Goal: Navigation & Orientation: Find specific page/section

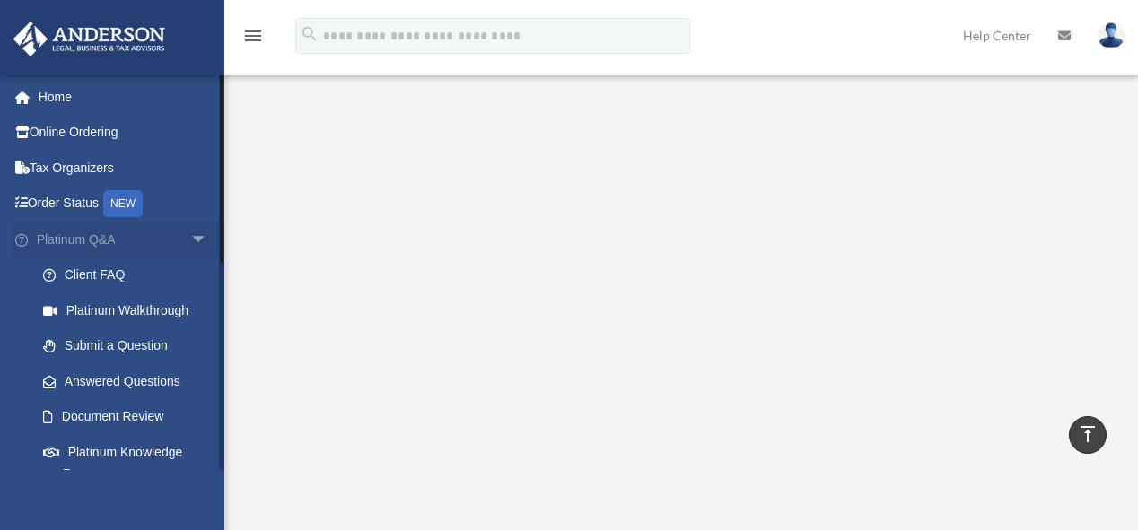
scroll to position [508, 0]
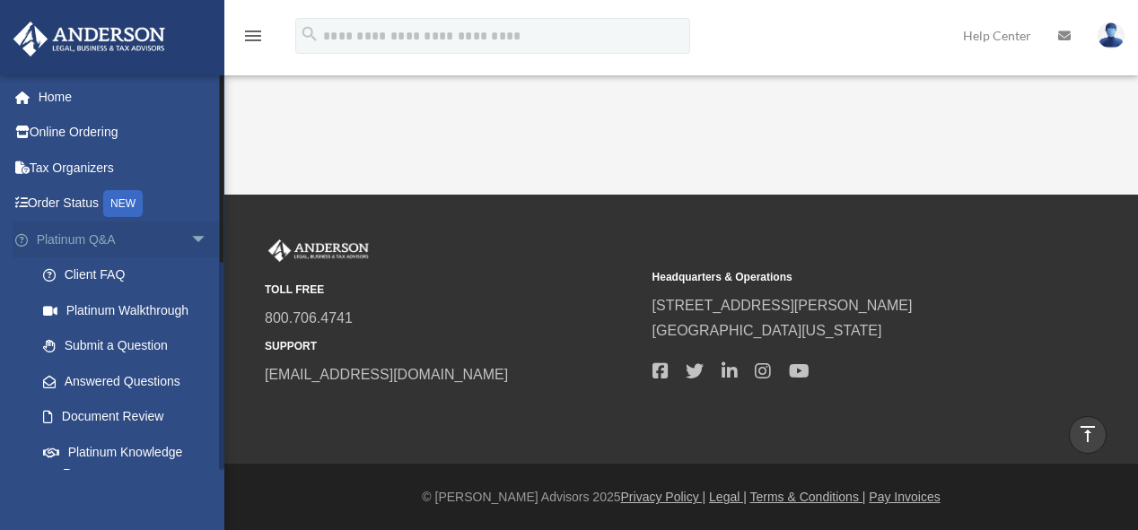
click at [191, 237] on span "arrow_drop_down" at bounding box center [208, 240] width 36 height 37
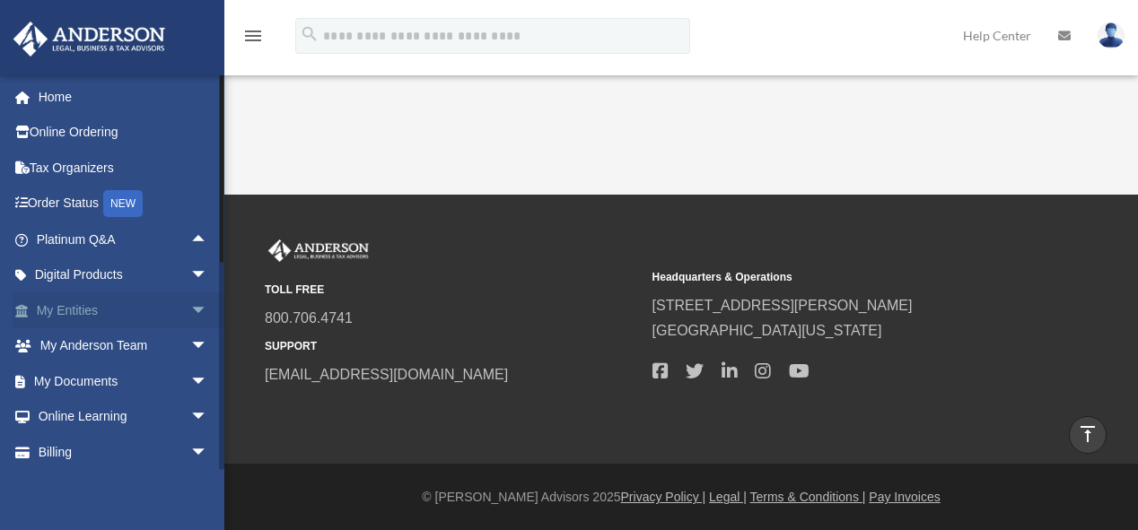
click at [129, 304] on link "My Entities arrow_drop_down" at bounding box center [124, 311] width 223 height 36
click at [190, 306] on span "arrow_drop_down" at bounding box center [208, 311] width 36 height 37
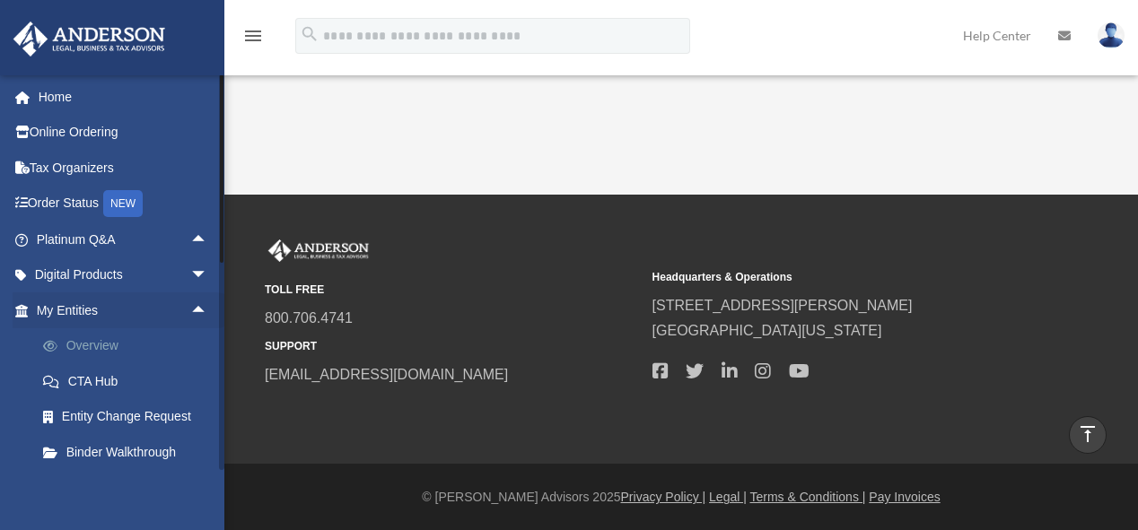
click at [118, 342] on link "Overview" at bounding box center [130, 347] width 210 height 36
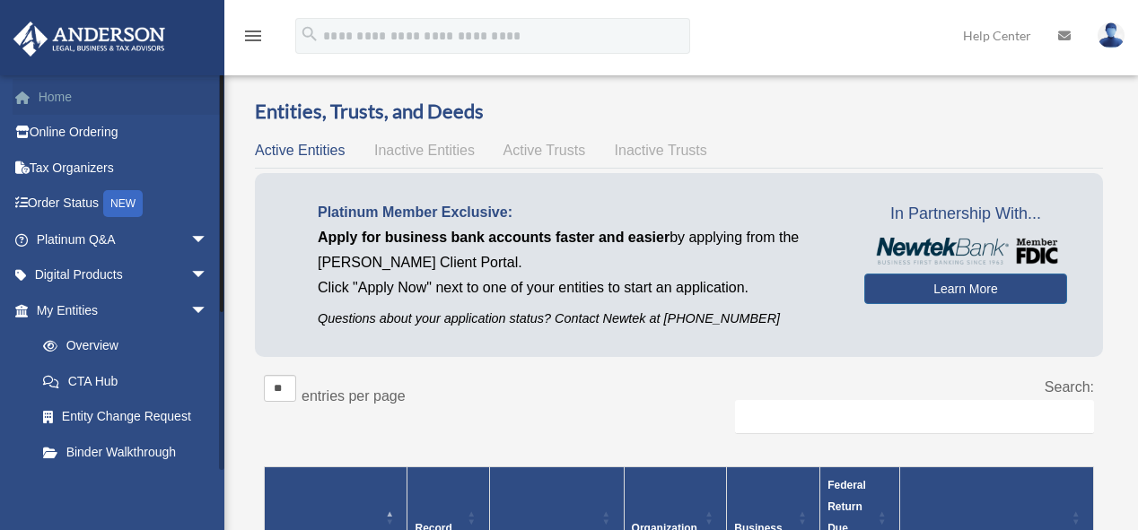
click at [79, 95] on link "Home" at bounding box center [124, 97] width 223 height 36
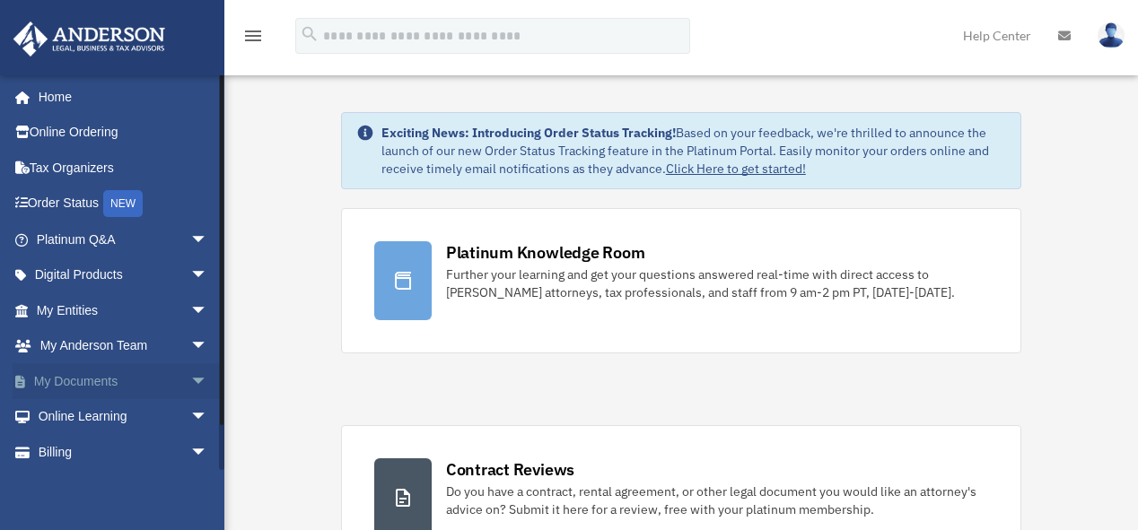
click at [74, 386] on link "My Documents arrow_drop_down" at bounding box center [124, 382] width 223 height 36
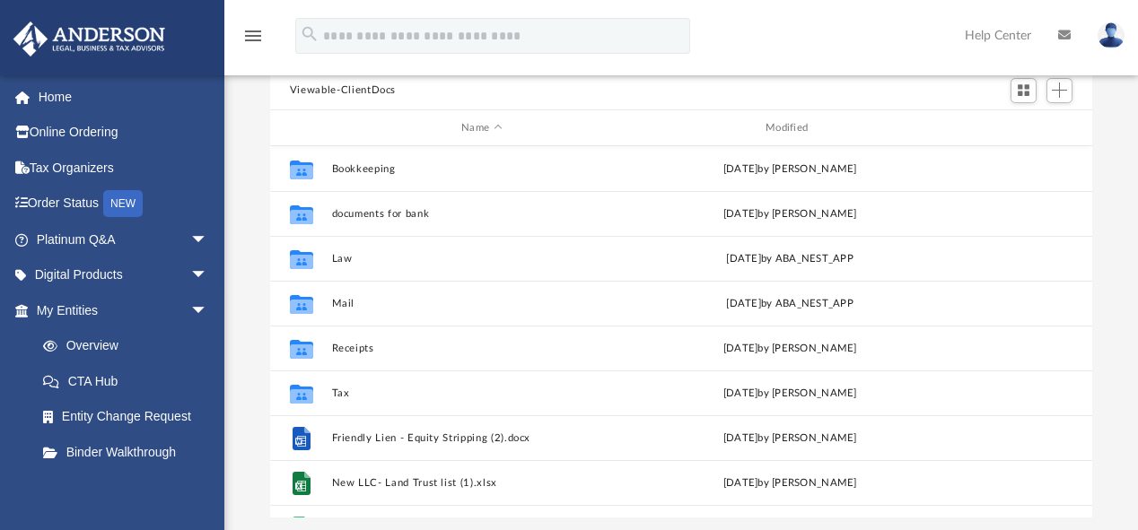
scroll to position [158, 0]
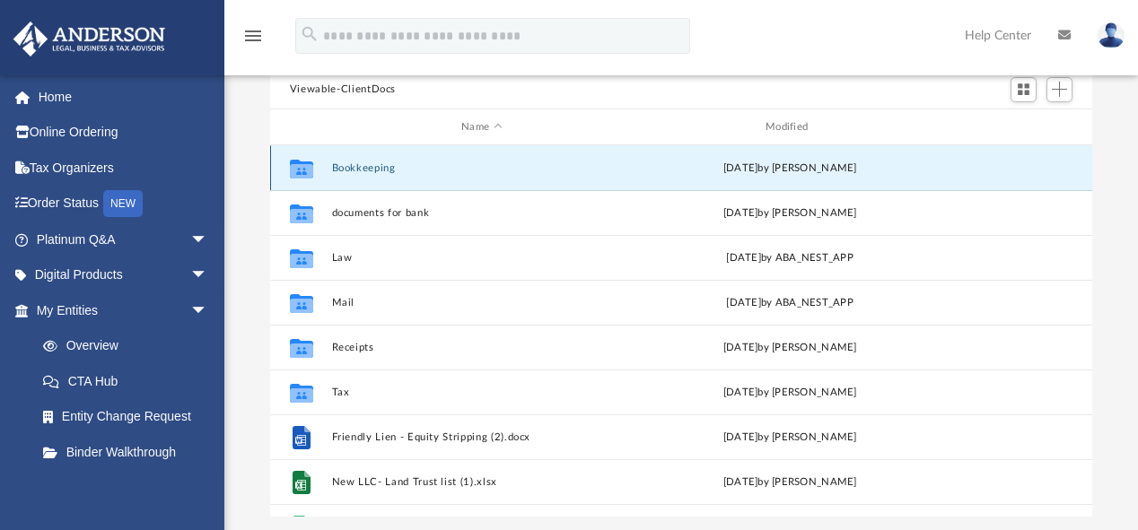
click at [386, 162] on button "Bookkeeping" at bounding box center [481, 168] width 301 height 12
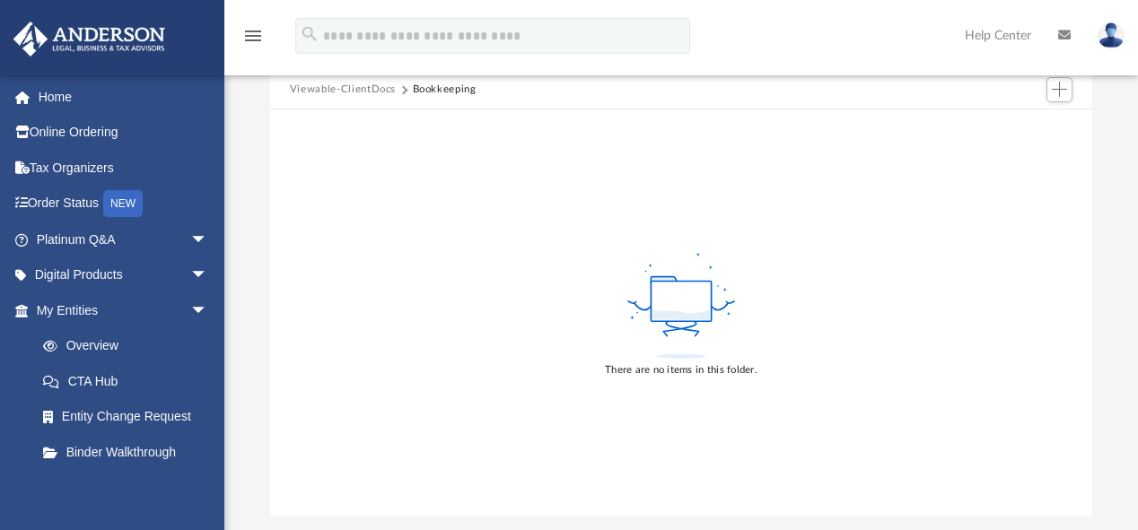
click at [363, 87] on button "Viewable-ClientDocs" at bounding box center [343, 90] width 106 height 16
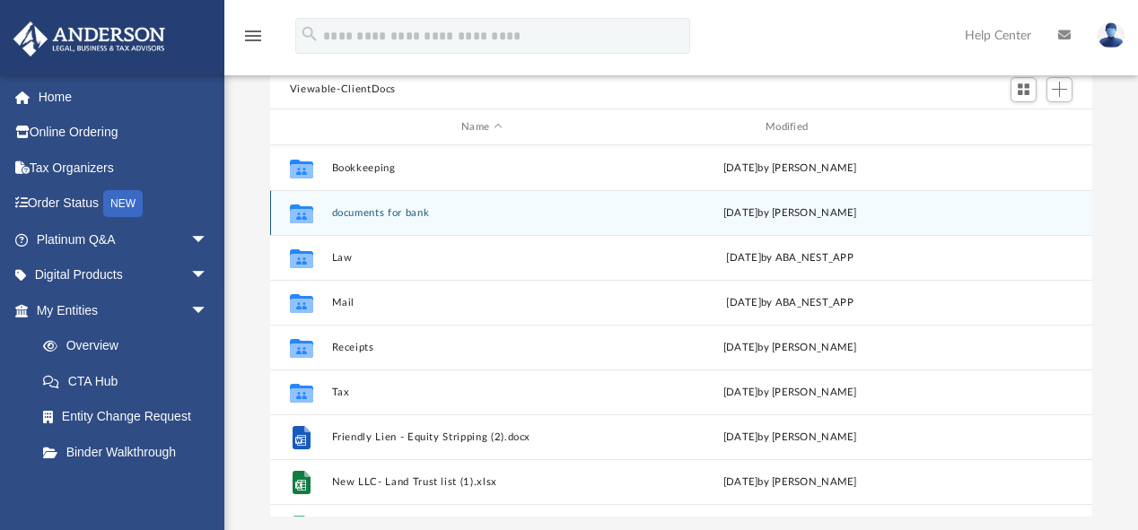
scroll to position [397, 811]
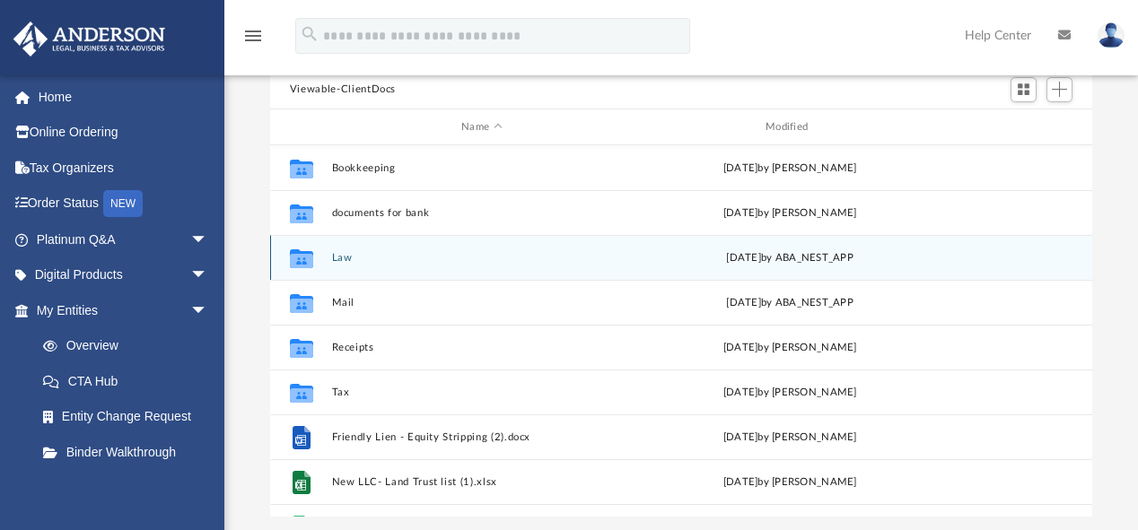
click at [382, 262] on button "Law" at bounding box center [481, 258] width 301 height 12
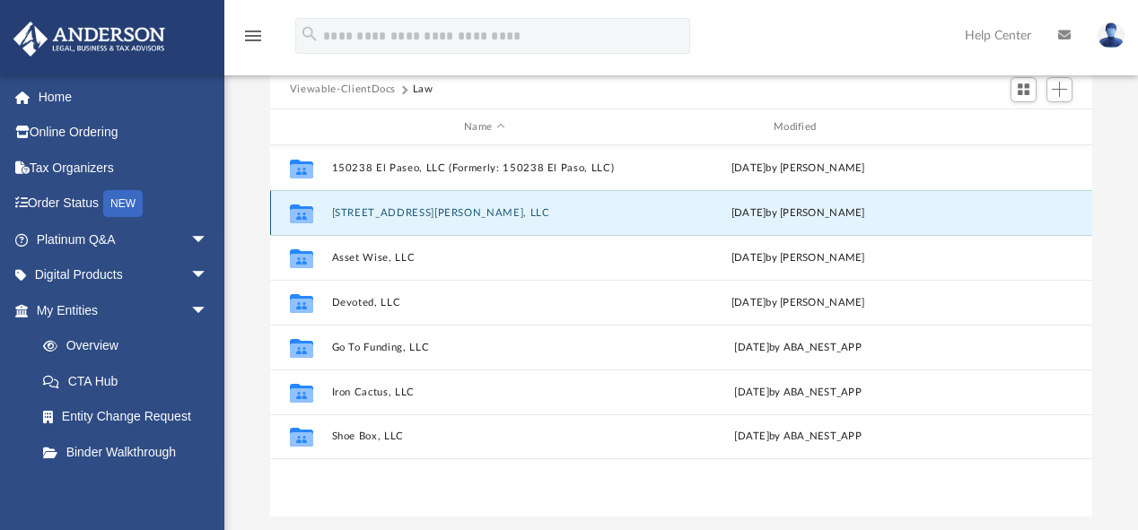
click at [425, 213] on button "[STREET_ADDRESS][PERSON_NAME], LLC" at bounding box center [484, 213] width 306 height 12
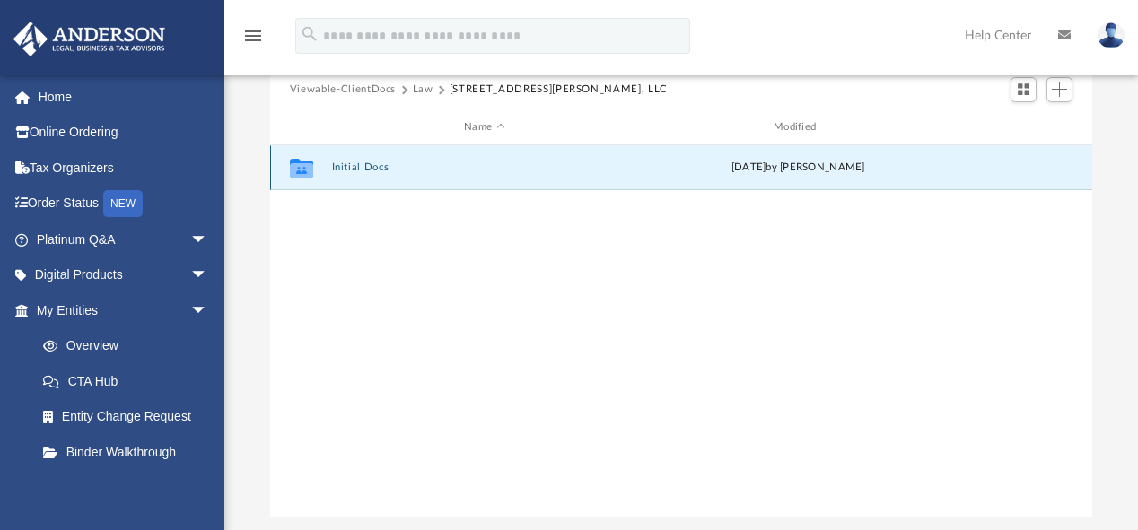
click at [370, 165] on button "Initial Docs" at bounding box center [484, 168] width 306 height 12
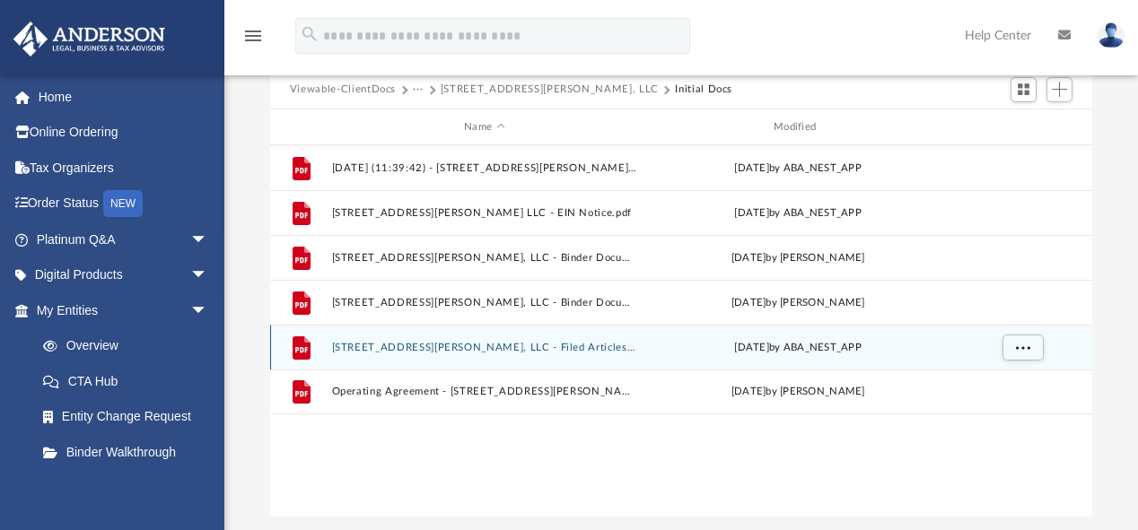
click at [419, 345] on button "4582 N. Glenn Rd, LLC - Filed Articles.pdf" at bounding box center [484, 348] width 306 height 12
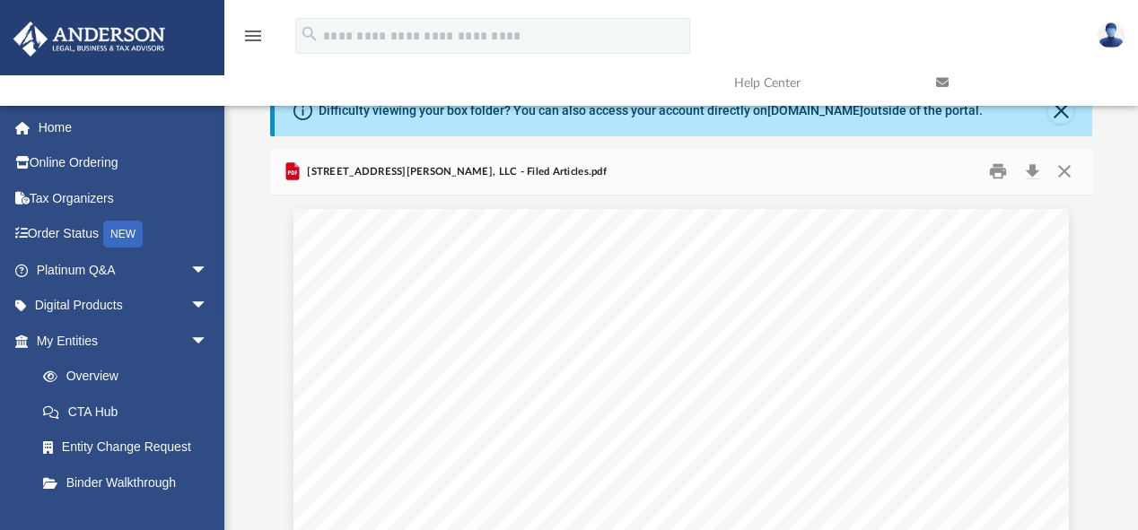
scroll to position [0, 0]
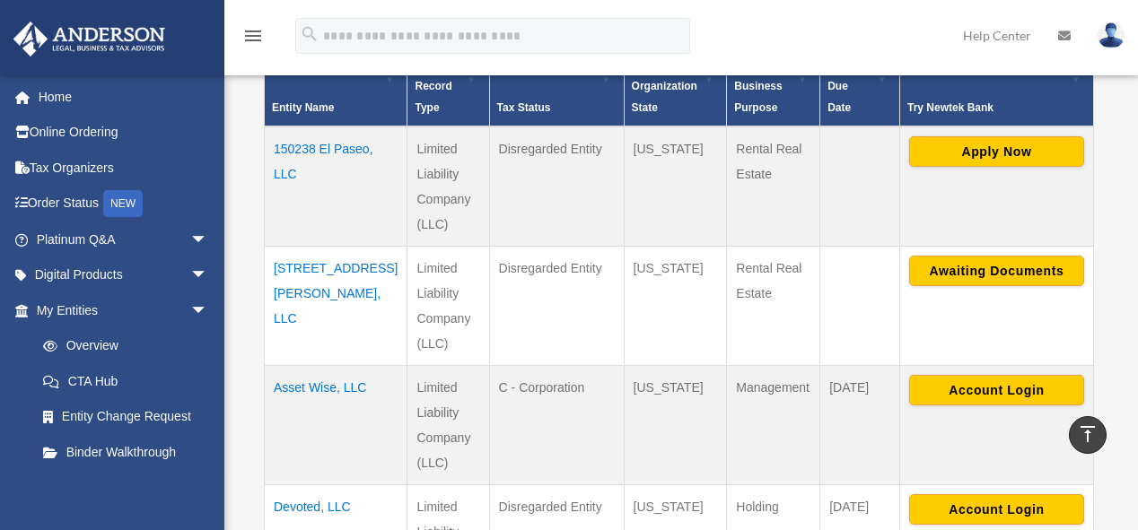
scroll to position [441, 0]
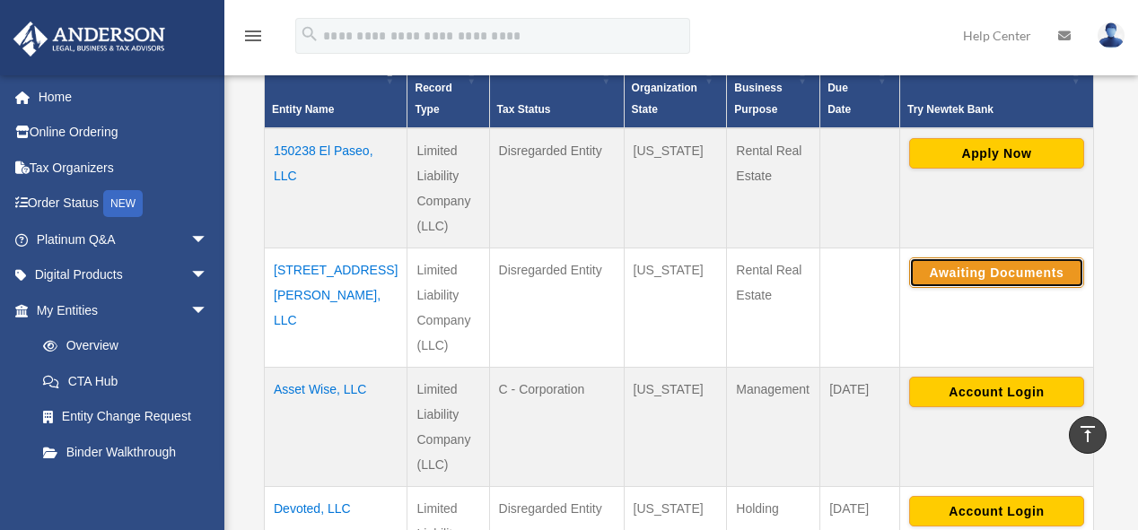
click at [1004, 258] on button "Awaiting Documents" at bounding box center [996, 273] width 175 height 31
